Goal: Transaction & Acquisition: Purchase product/service

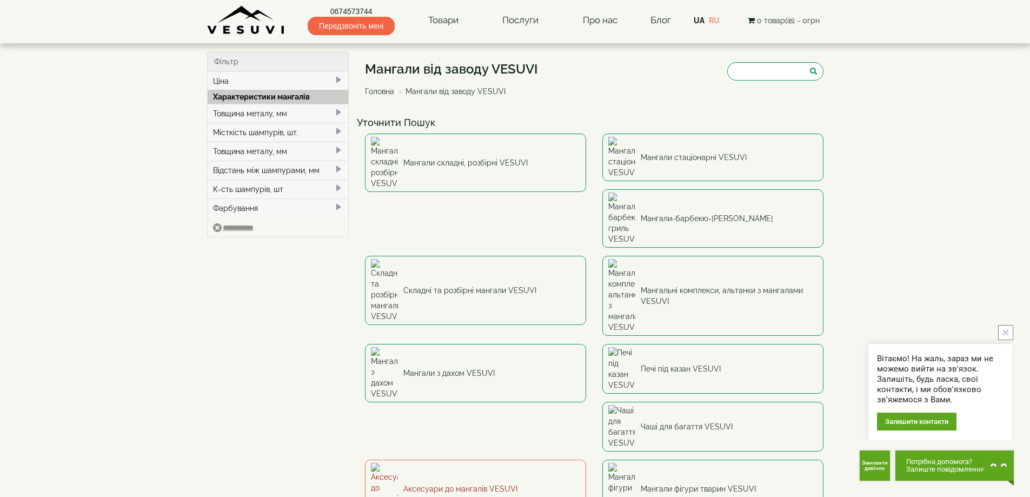
click at [463, 460] on link "Аксесуари до мангалів VESUVI" at bounding box center [475, 489] width 221 height 58
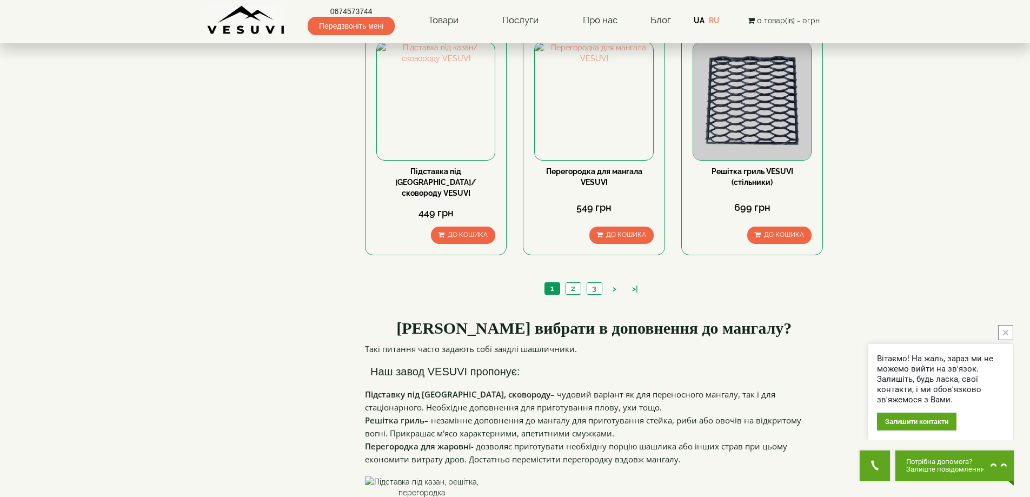
scroll to position [1100, 0]
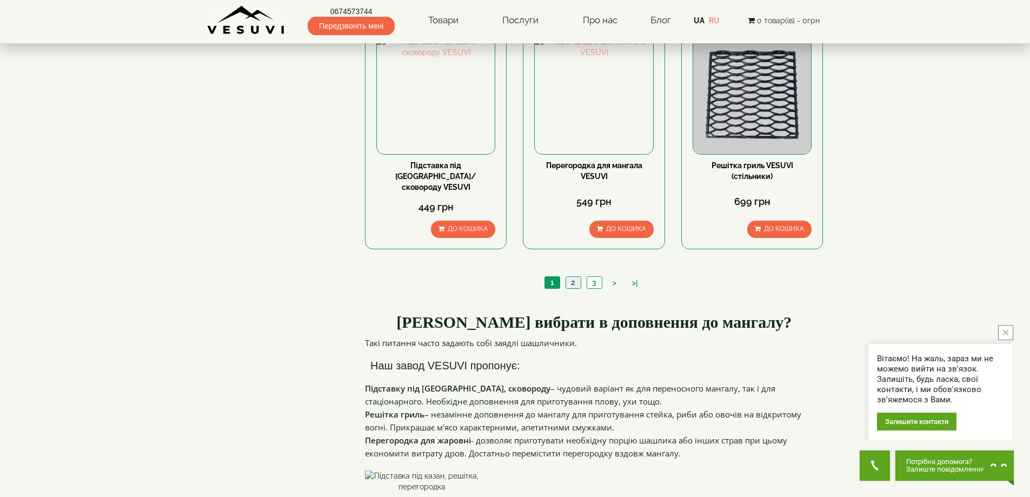
click at [578, 277] on link "2" at bounding box center [572, 282] width 15 height 11
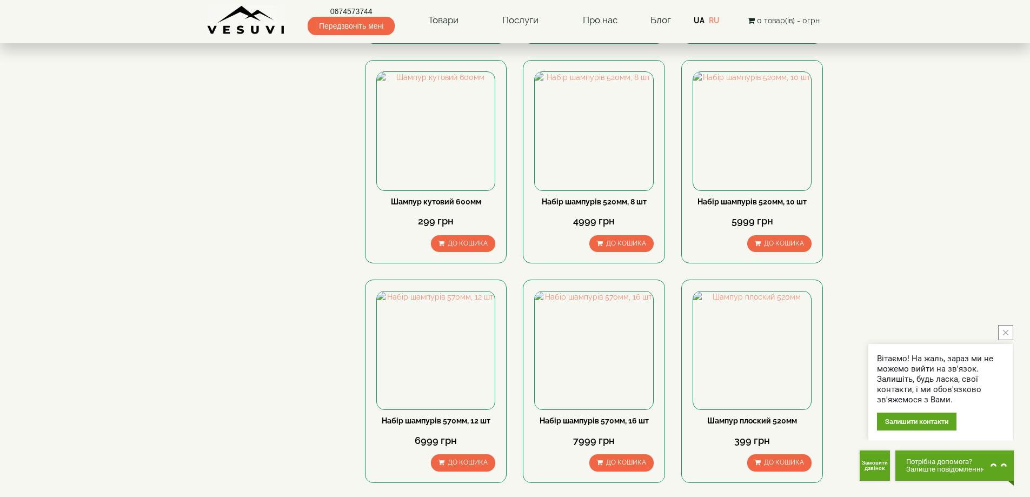
scroll to position [994, 0]
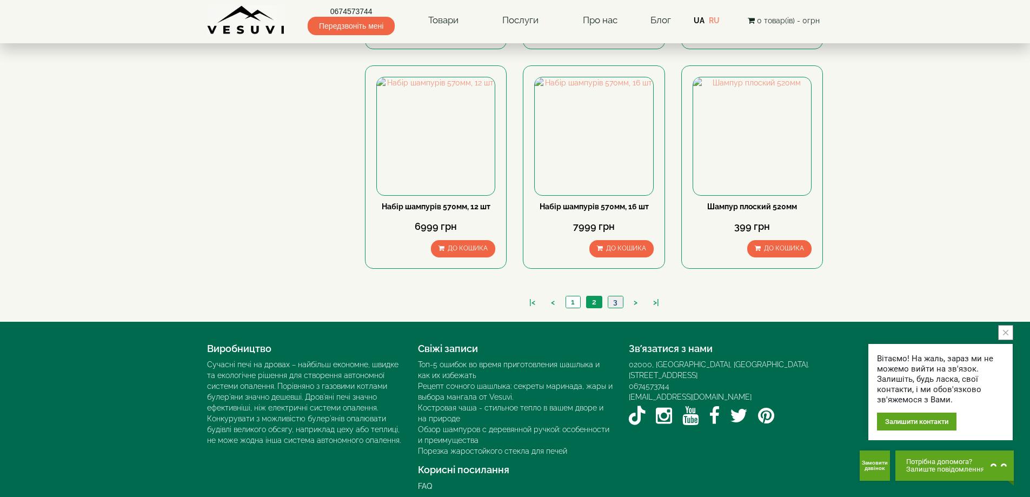
click at [613, 296] on link "3" at bounding box center [615, 301] width 15 height 11
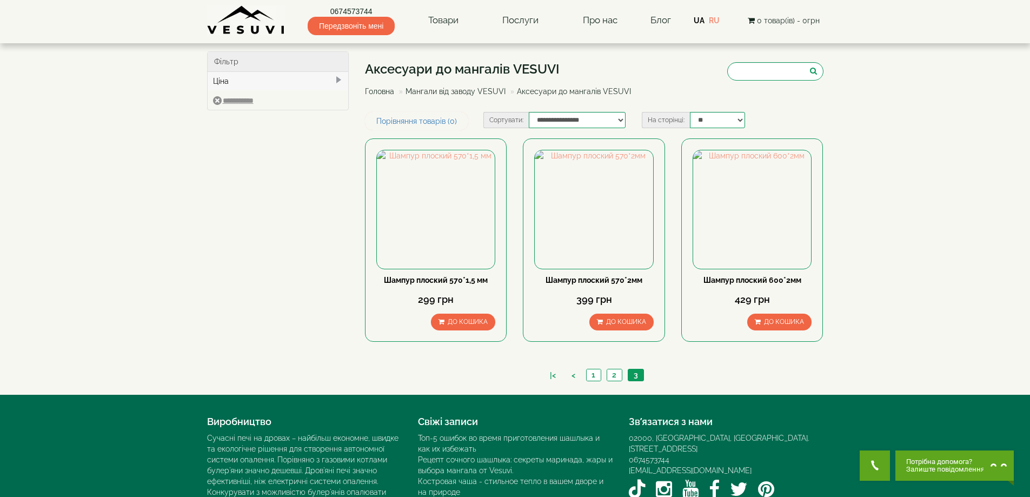
scroll to position [84, 0]
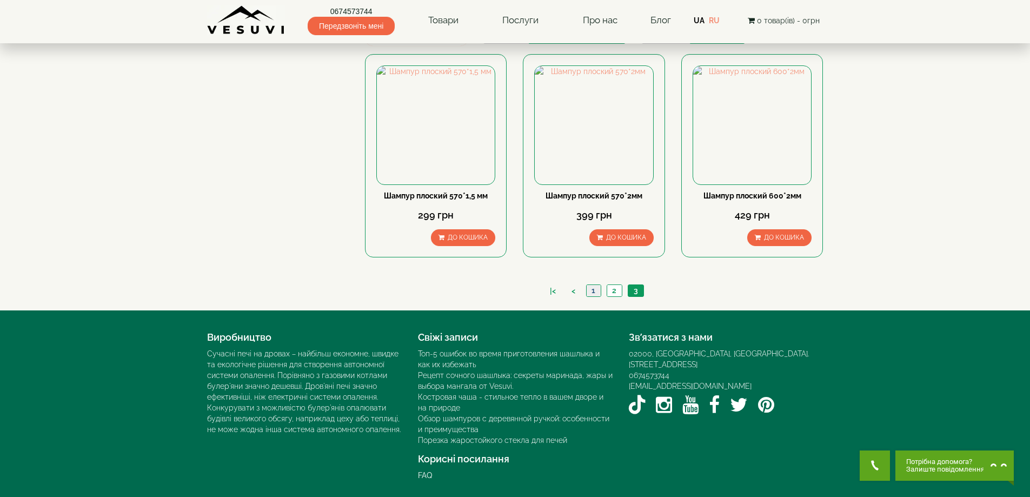
click at [596, 291] on link "1" at bounding box center [593, 290] width 15 height 11
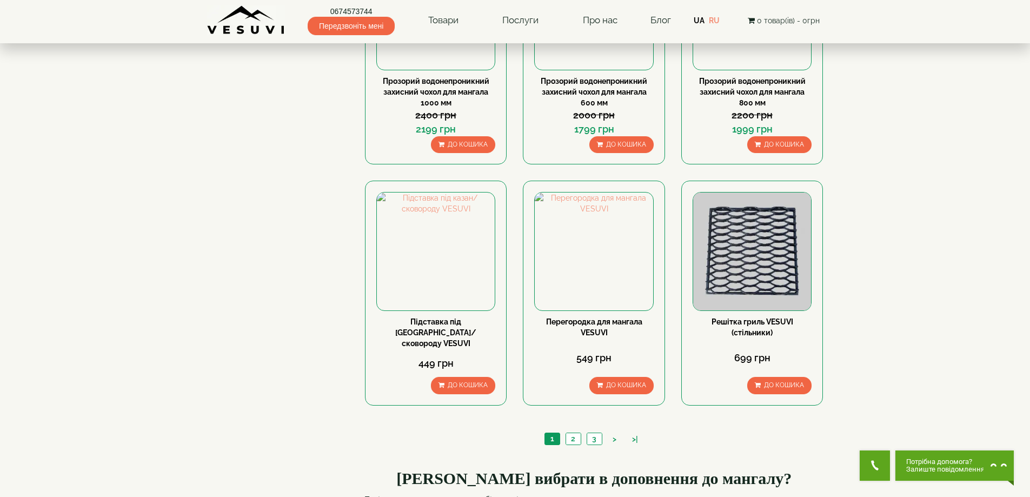
scroll to position [967, 0]
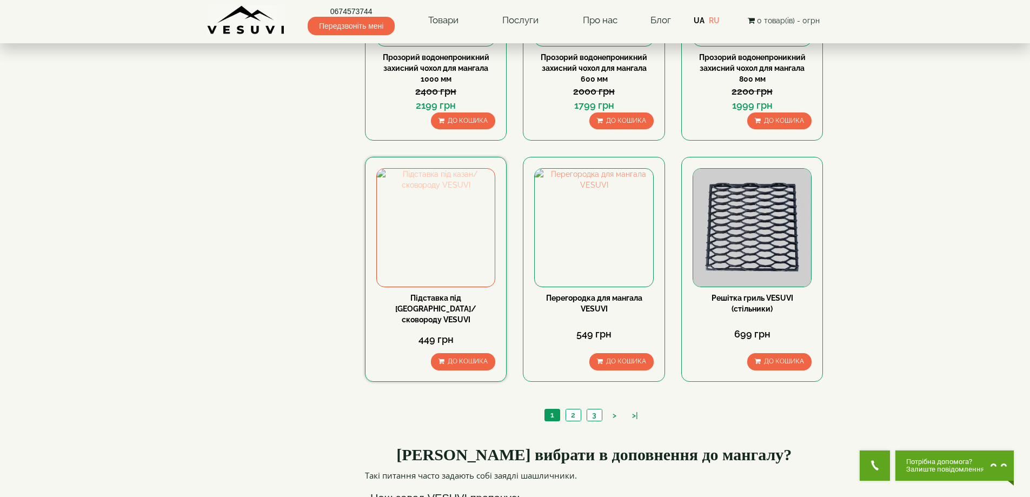
click at [445, 241] on img at bounding box center [436, 228] width 118 height 118
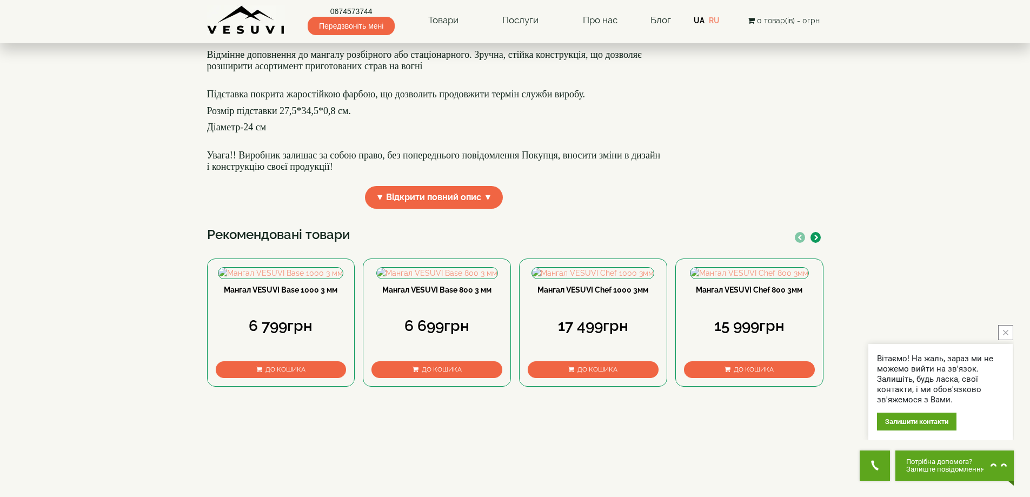
scroll to position [158, 0]
